Goal: Book appointment/travel/reservation

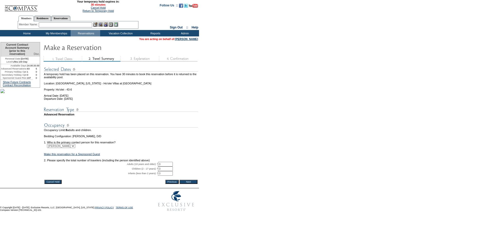
drag, startPoint x: 167, startPoint y: 171, endPoint x: 134, endPoint y: 171, distance: 33.4
click at [136, 167] on tr "Adults (18 years and older): * 0 * *" at bounding box center [121, 164] width 154 height 5
type input "2"
click at [214, 163] on form "29:59 Your temporary hold expires in: 30 minutes Cancel Hold Return to Temporar…" at bounding box center [245, 107] width 491 height 214
click at [189, 184] on input "Next" at bounding box center [188, 182] width 18 height 4
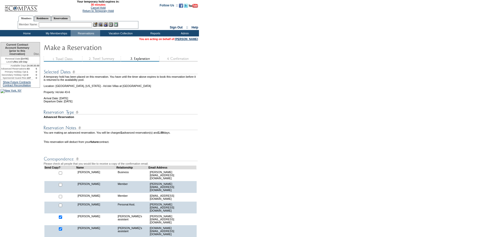
scroll to position [154, 0]
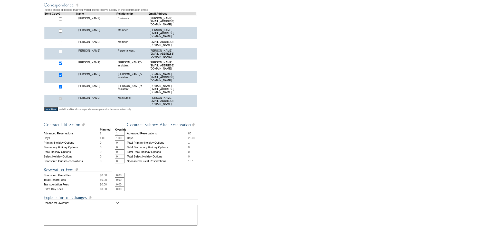
click at [62, 21] on input "checkbox" at bounding box center [60, 18] width 3 height 3
checkbox input "true"
click at [62, 62] on input "checkbox" at bounding box center [60, 63] width 3 height 3
checkbox input "false"
click at [62, 73] on input "checkbox" at bounding box center [60, 74] width 3 height 3
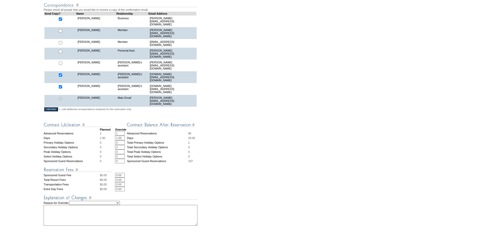
checkbox input "false"
click at [62, 85] on input "checkbox" at bounding box center [60, 86] width 3 height 3
checkbox input "false"
